Goal: Task Accomplishment & Management: Manage account settings

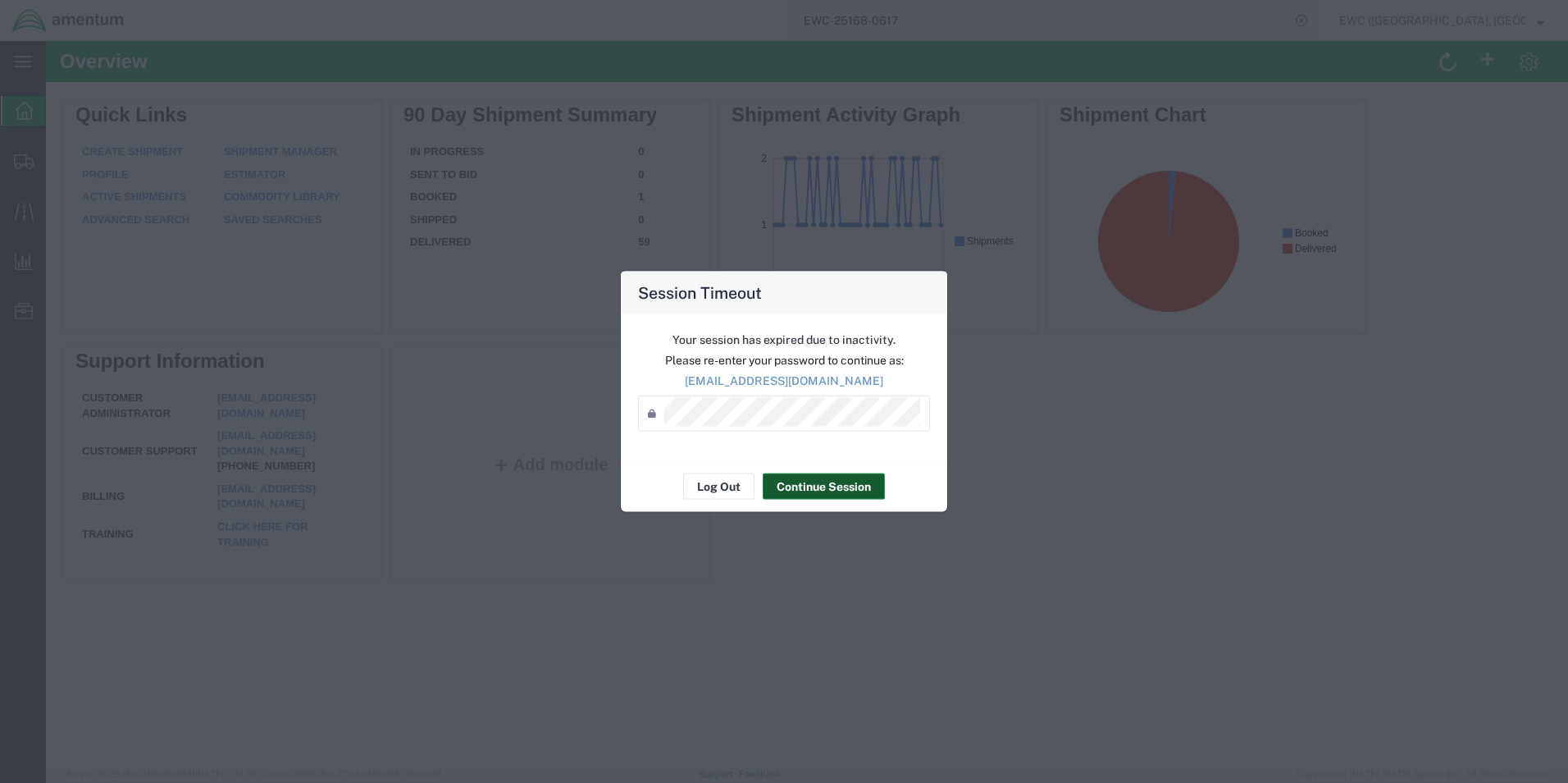
click at [826, 486] on button "Continue Session" at bounding box center [823, 486] width 122 height 26
click at [803, 491] on button "Continue Session" at bounding box center [823, 486] width 122 height 26
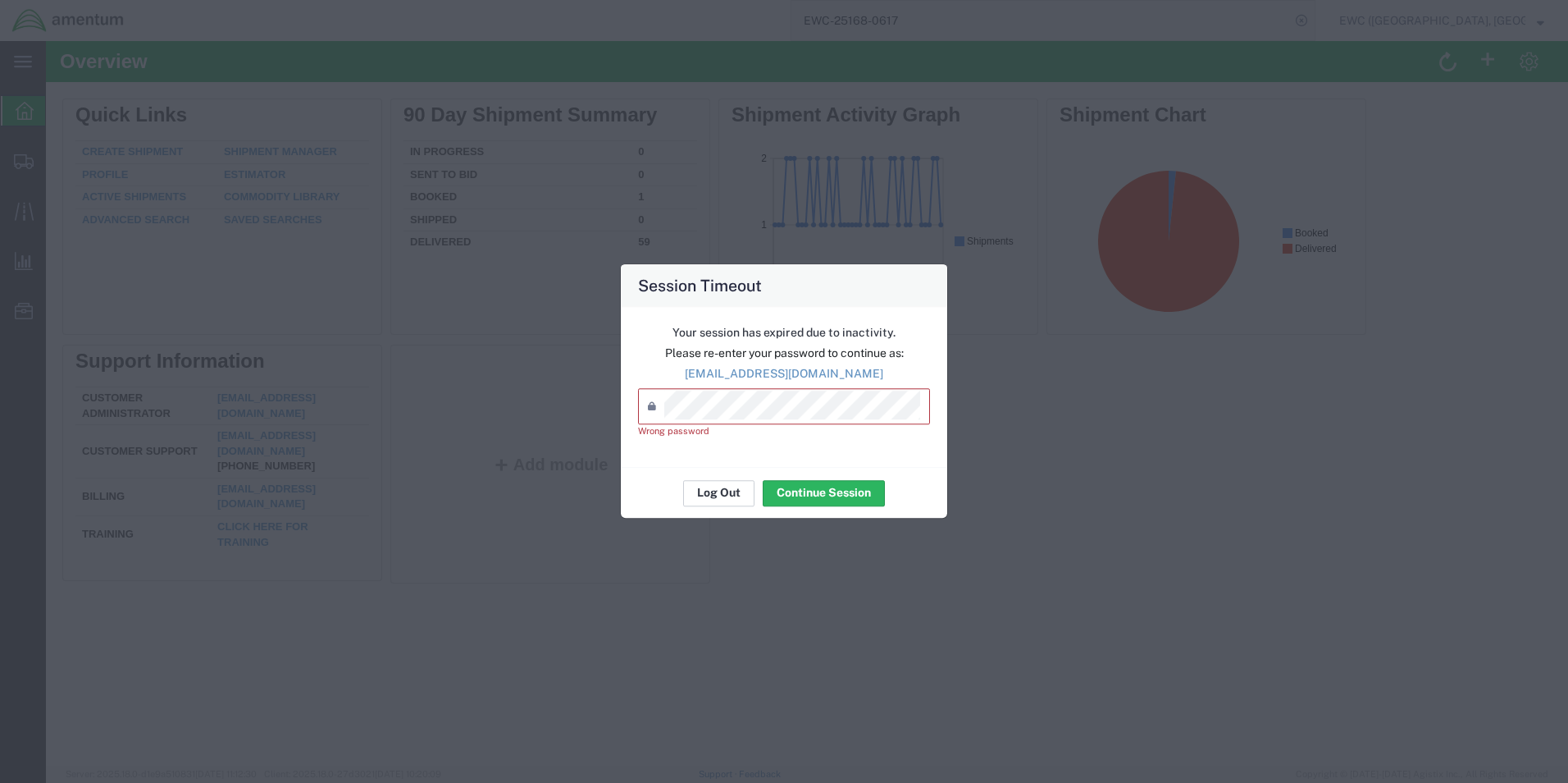
click at [703, 493] on button "Log Out" at bounding box center [718, 493] width 71 height 26
